Goal: Find specific page/section: Find specific page/section

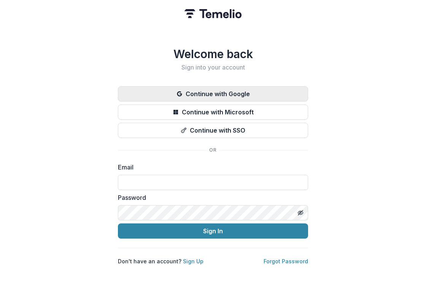
click at [214, 91] on button "Continue with Google" at bounding box center [213, 93] width 190 height 15
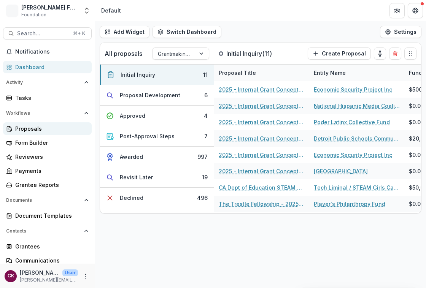
click at [52, 129] on div "Proposals" at bounding box center [50, 129] width 70 height 8
